Goal: Check status: Check status

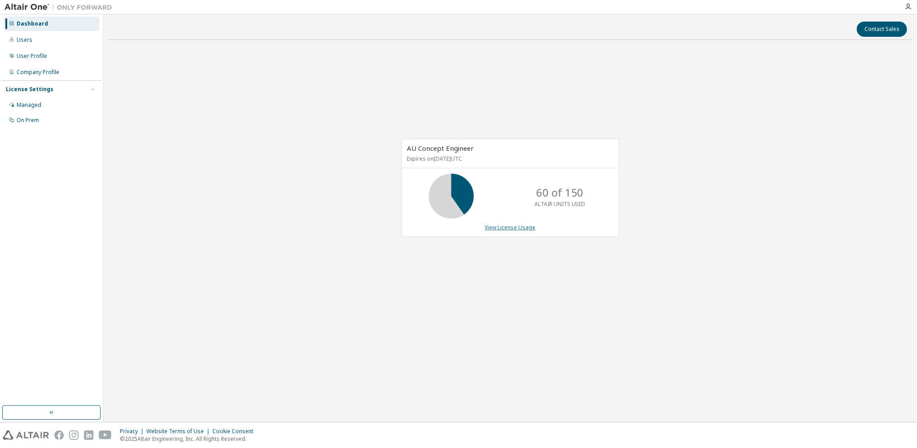
click at [505, 227] on link "View License Usage" at bounding box center [510, 228] width 51 height 8
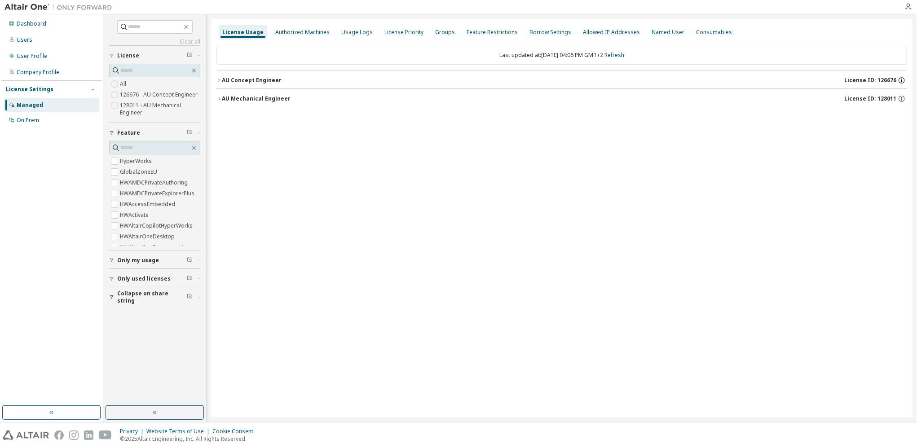
click at [903, 80] on icon "button" at bounding box center [902, 80] width 8 height 8
click at [555, 165] on div "License Usage Authorized Machines Usage Logs License Priority Groups Feature Re…" at bounding box center [562, 218] width 702 height 399
click at [220, 80] on icon "button" at bounding box center [219, 80] width 2 height 3
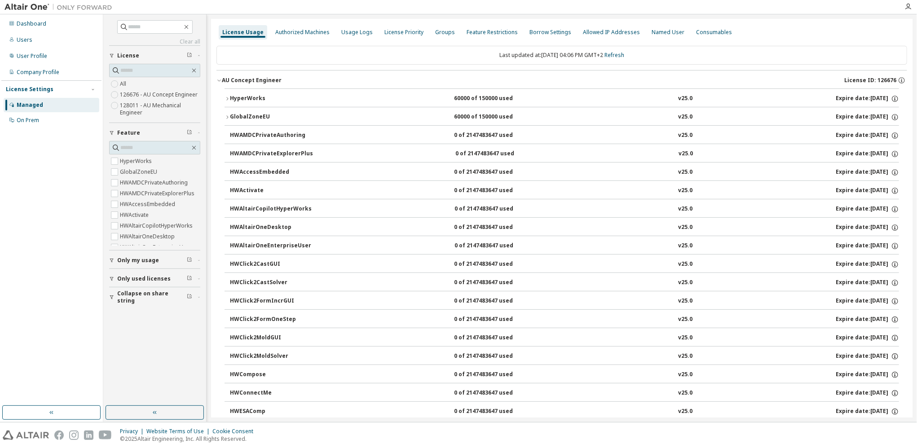
click at [225, 96] on icon "button" at bounding box center [227, 98] width 5 height 5
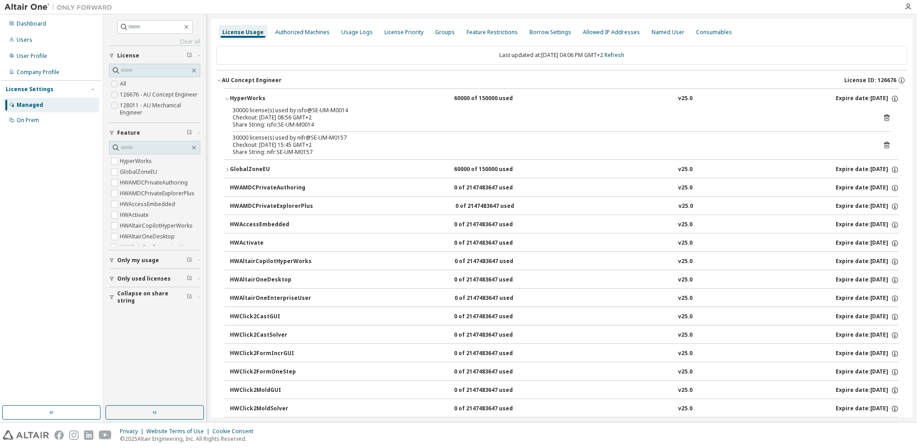
click at [225, 96] on icon "button" at bounding box center [227, 98] width 5 height 5
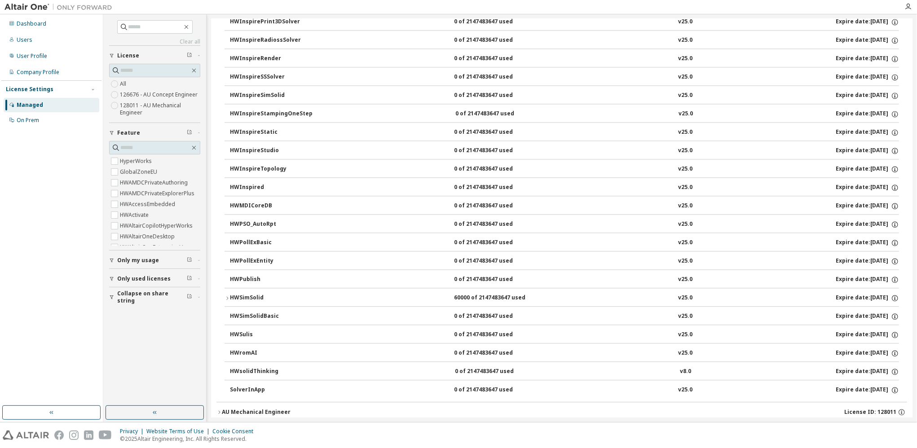
scroll to position [1317, 0]
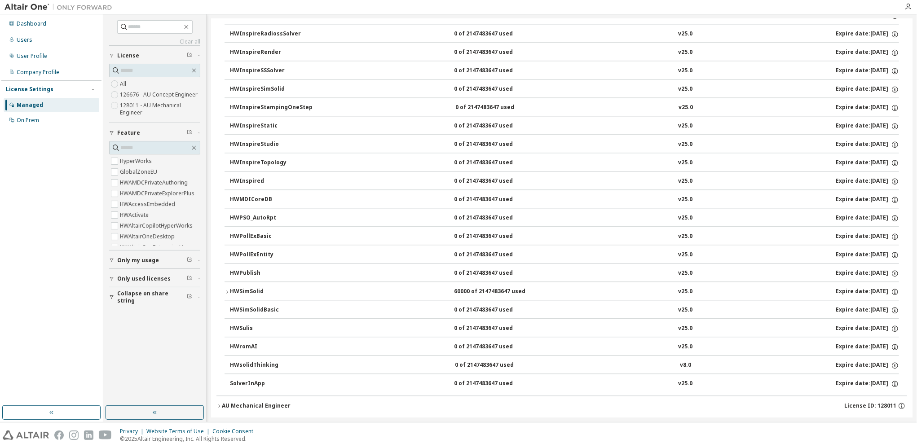
click at [228, 289] on icon "button" at bounding box center [227, 291] width 5 height 5
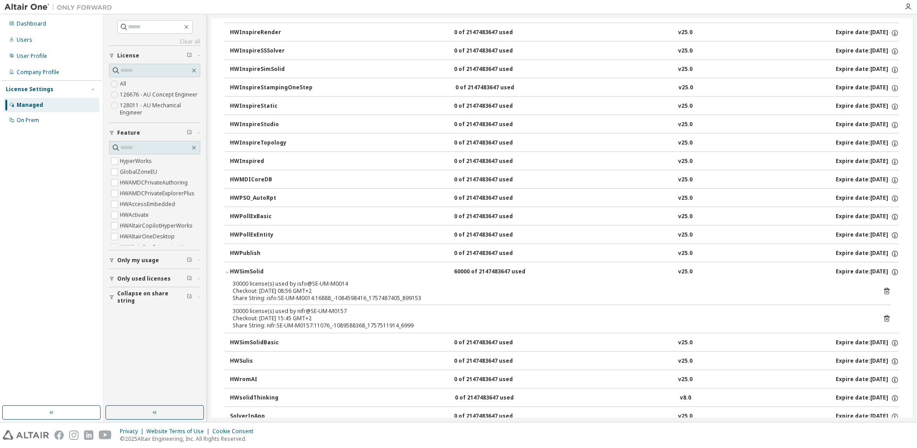
scroll to position [1370, 0]
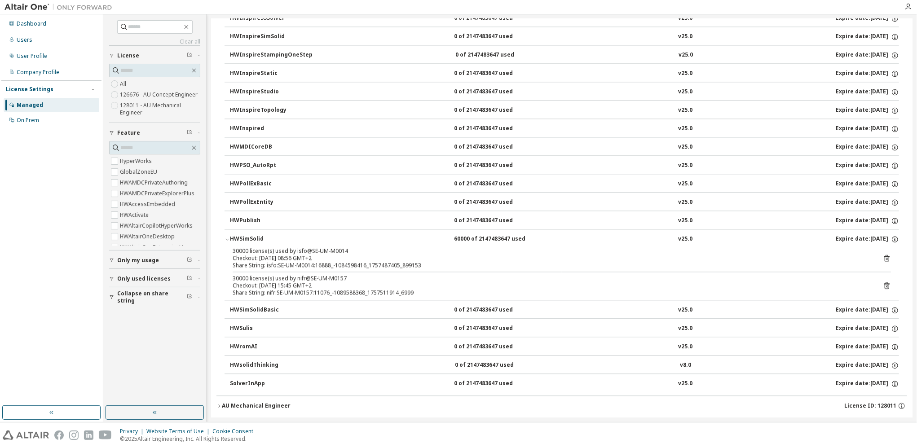
click at [220, 403] on icon "button" at bounding box center [219, 405] width 5 height 5
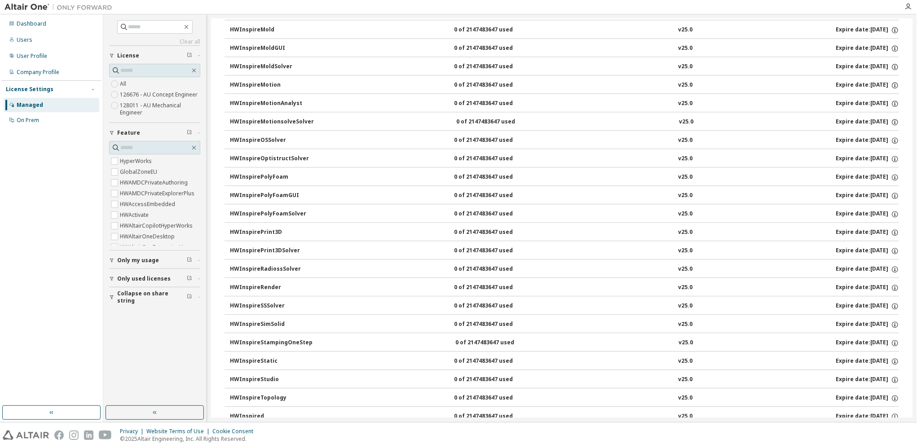
scroll to position [3899, 0]
